Goal: Transaction & Acquisition: Purchase product/service

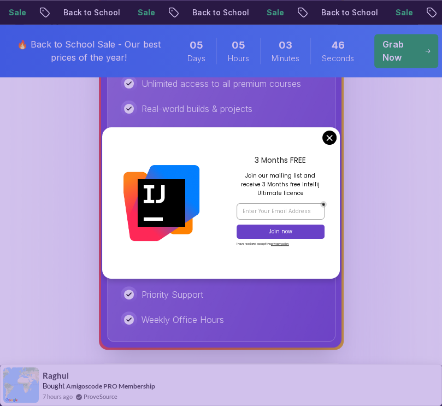
scroll to position [884, 0]
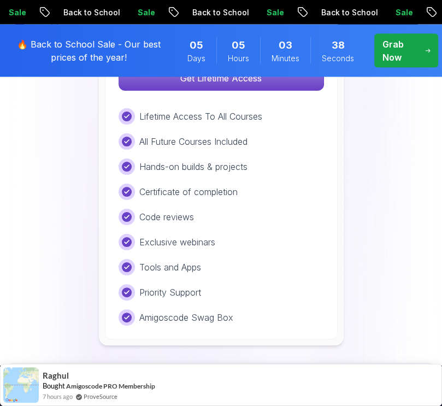
scroll to position [1181, 0]
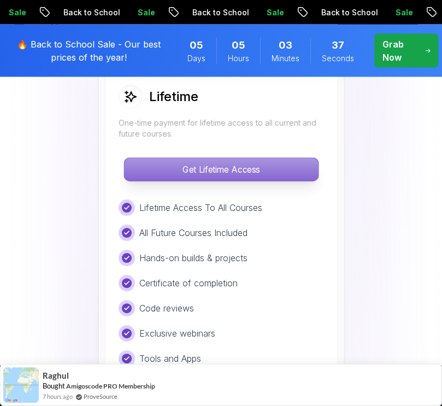
click at [279, 172] on p "Get Lifetime Access" at bounding box center [221, 169] width 194 height 23
click at [195, 170] on p "Get Lifetime Access" at bounding box center [221, 169] width 194 height 23
